Goal: Navigation & Orientation: Find specific page/section

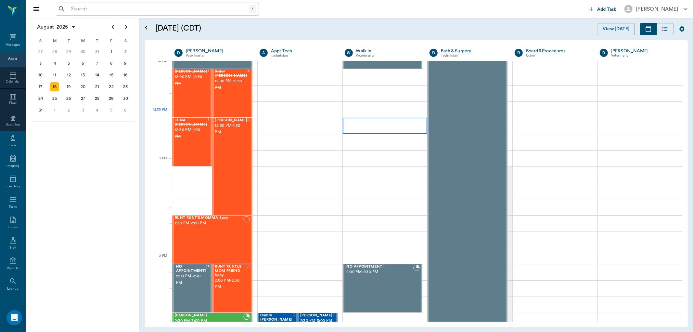
scroll to position [397, 0]
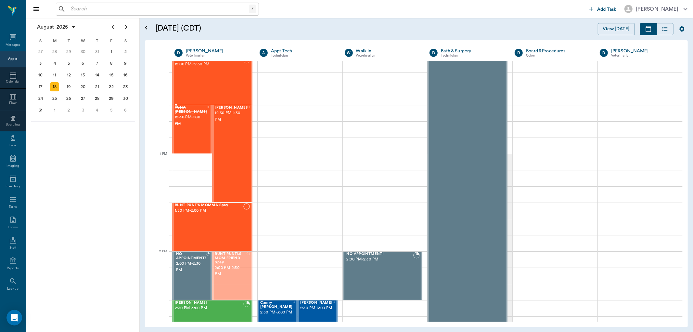
drag, startPoint x: 247, startPoint y: 264, endPoint x: 242, endPoint y: 75, distance: 189.0
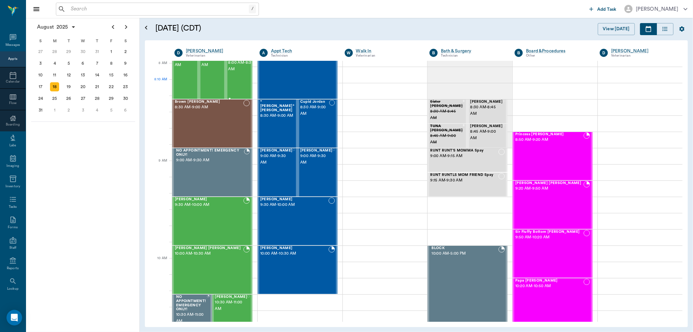
scroll to position [0, 0]
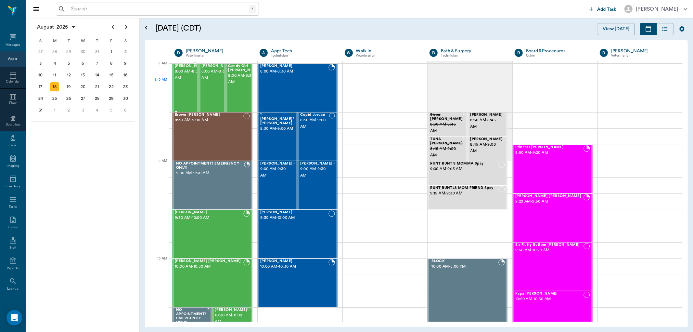
click at [190, 81] on span "8:00 AM - 8:30 AM" at bounding box center [191, 74] width 32 height 13
